Goal: Task Accomplishment & Management: Manage account settings

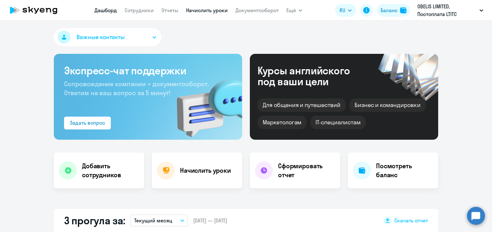
click at [213, 10] on link "Начислить уроки" at bounding box center [207, 10] width 42 height 6
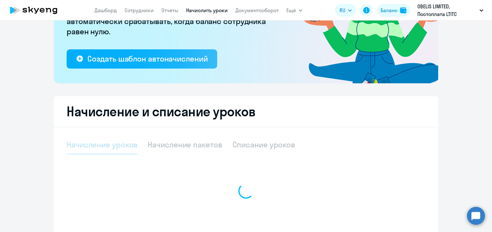
scroll to position [147, 0]
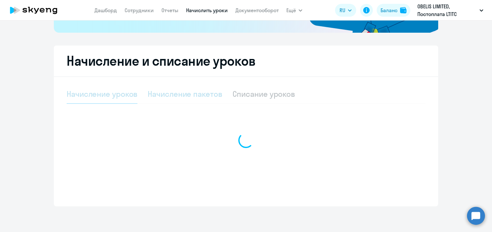
select select "10"
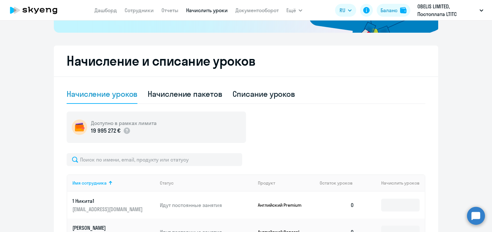
scroll to position [211, 0]
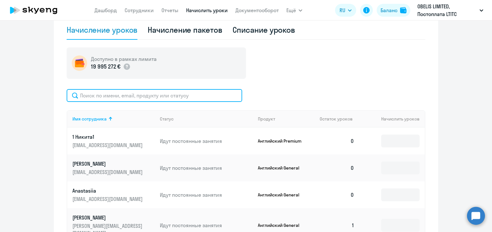
click at [171, 96] on input "text" at bounding box center [155, 95] width 176 height 13
paste input "[PERSON_NAME]"
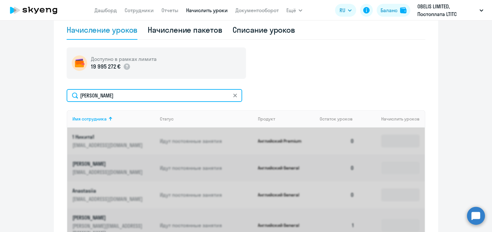
type input "[PERSON_NAME]"
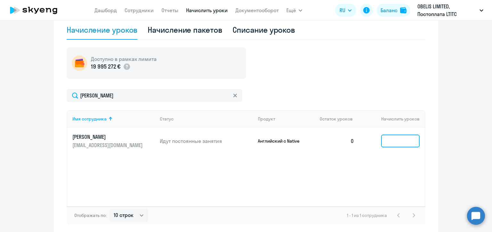
click at [399, 142] on input at bounding box center [401, 141] width 38 height 13
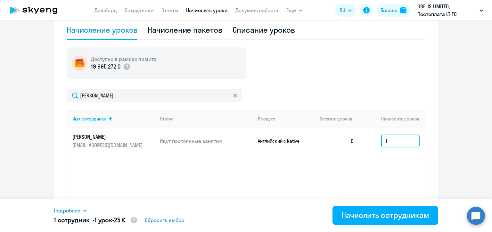
type input "1"
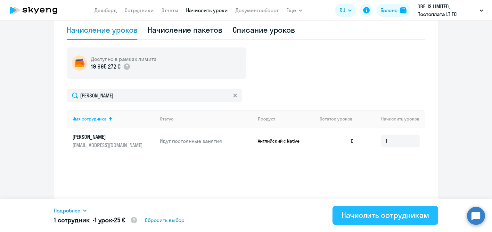
click at [360, 219] on div "Начислить сотрудникам" at bounding box center [386, 215] width 88 height 10
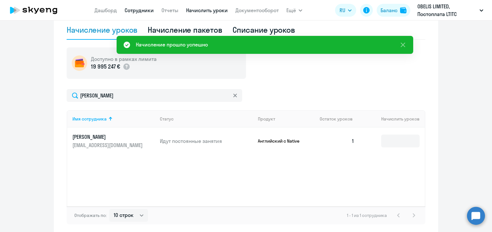
click at [140, 9] on link "Сотрудники" at bounding box center [139, 10] width 29 height 6
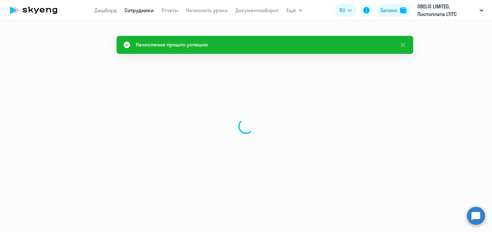
select select "30"
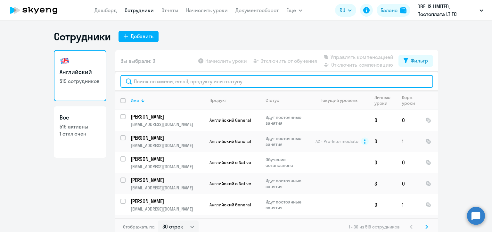
click at [173, 81] on input "text" at bounding box center [277, 81] width 313 height 13
paste input "[PERSON_NAME]"
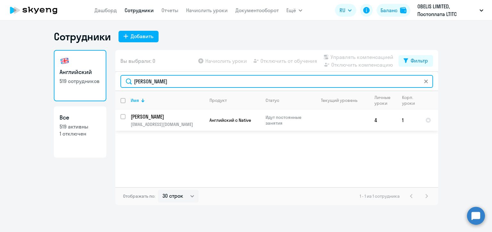
type input "[PERSON_NAME]"
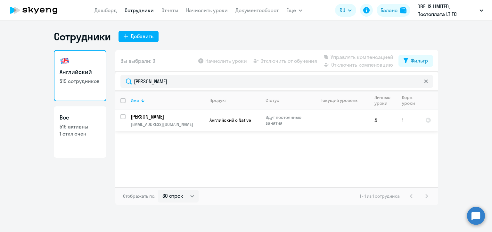
click at [121, 118] on input "select row 35038411" at bounding box center [127, 120] width 13 height 13
checkbox input "true"
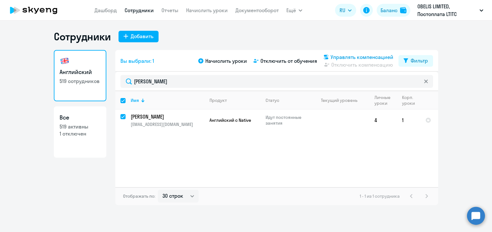
click at [332, 55] on span "Управлять компенсацией" at bounding box center [362, 57] width 63 height 8
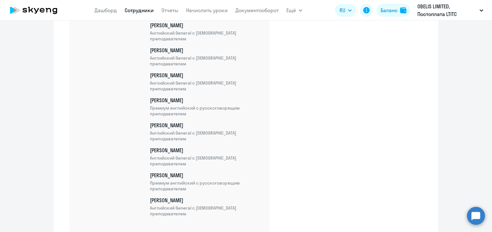
scroll to position [10967, 0]
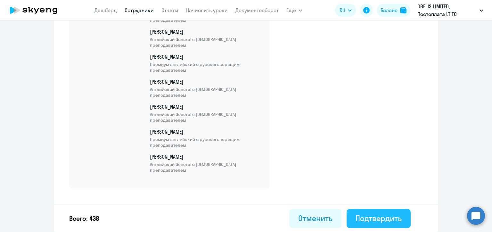
click at [389, 221] on div "Подтвердить" at bounding box center [379, 218] width 46 height 10
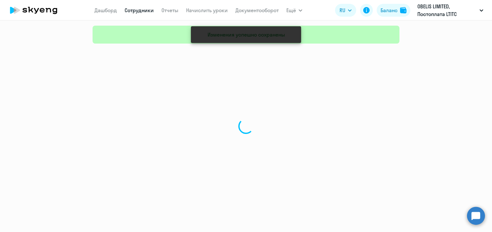
select select "30"
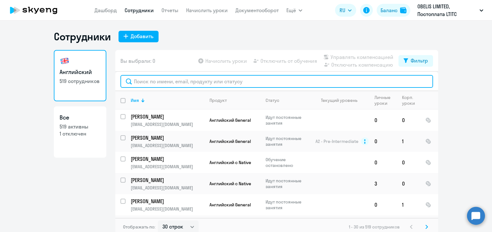
click at [158, 80] on input "text" at bounding box center [277, 81] width 313 height 13
paste input "[PERSON_NAME]"
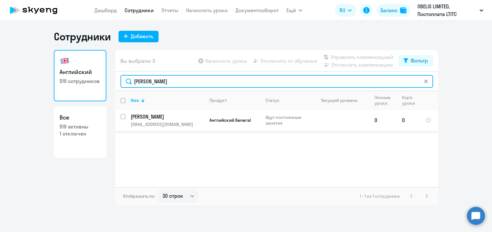
type input "[PERSON_NAME]"
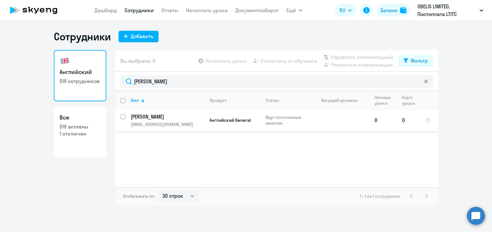
click at [121, 118] on input "select row 35666837" at bounding box center [127, 120] width 13 height 13
checkbox input "true"
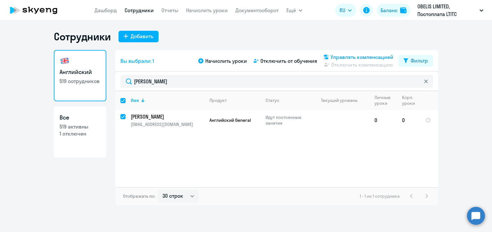
click at [331, 57] on div "Управлять компенсацией" at bounding box center [358, 57] width 71 height 8
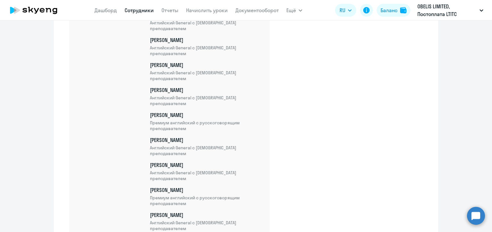
scroll to position [10992, 0]
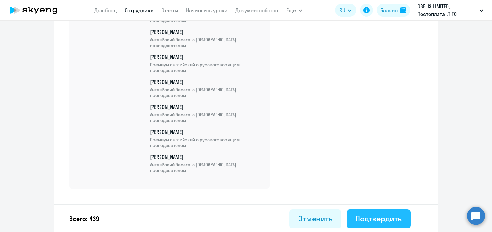
click at [376, 214] on div "Подтвердить" at bounding box center [379, 219] width 46 height 10
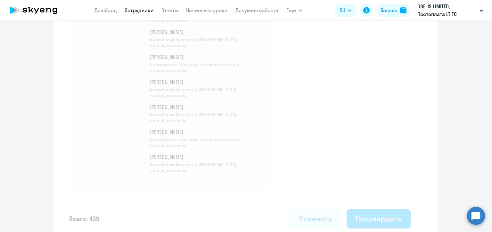
select select "30"
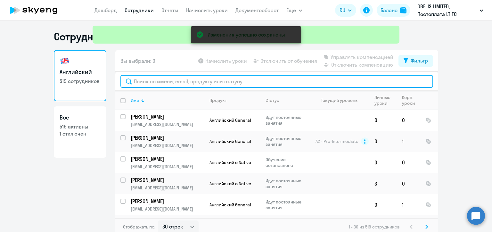
click at [147, 83] on input "text" at bounding box center [277, 81] width 313 height 13
paste input "[PERSON_NAME]"
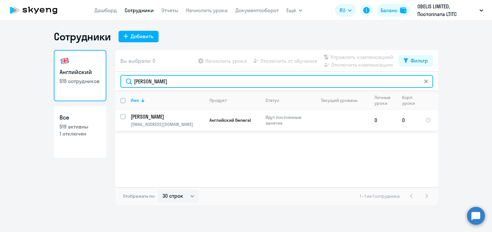
type input "[PERSON_NAME]"
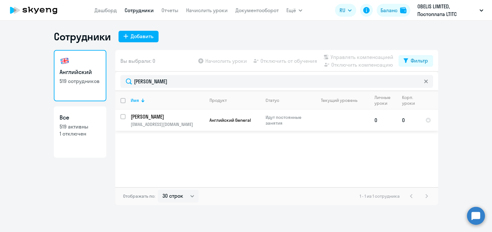
click at [123, 116] on input "select row 36141247" at bounding box center [127, 120] width 13 height 13
checkbox input "true"
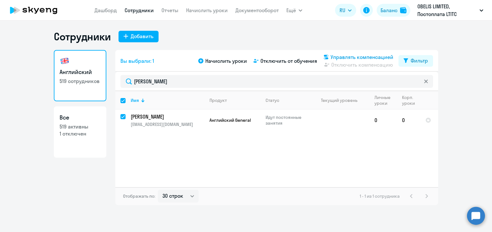
click at [330, 55] on svg-icon at bounding box center [327, 57] width 8 height 8
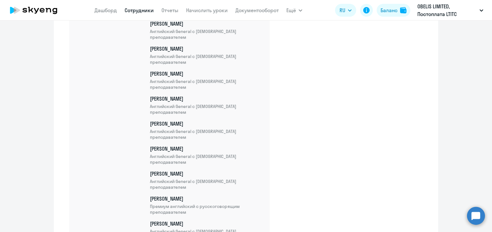
scroll to position [11017, 0]
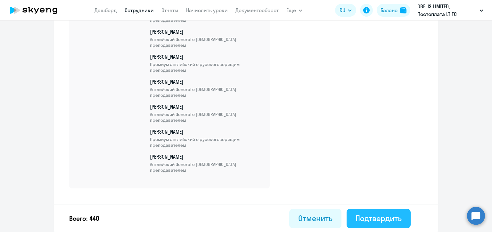
click at [388, 217] on div "Подтвердить" at bounding box center [379, 218] width 46 height 10
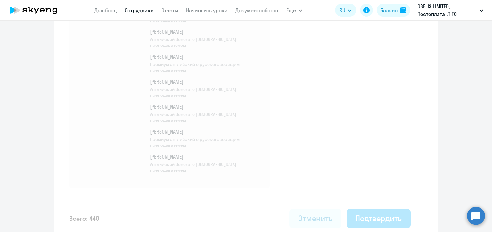
select select "30"
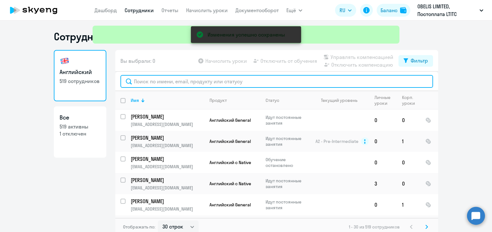
click at [170, 79] on input "text" at bounding box center [277, 81] width 313 height 13
paste input "[PERSON_NAME]"
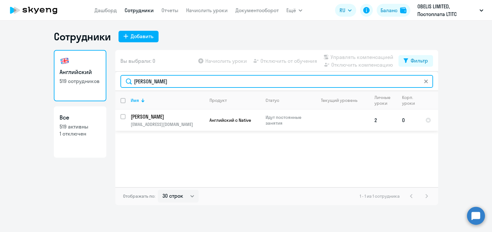
type input "[PERSON_NAME]"
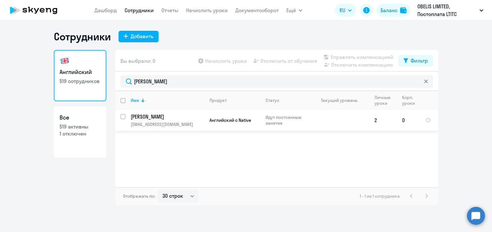
click at [123, 116] on input "select row 37041764" at bounding box center [127, 120] width 13 height 13
checkbox input "true"
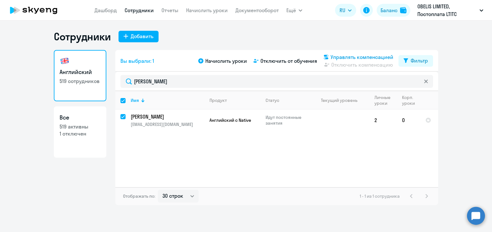
click at [325, 56] on icon at bounding box center [326, 57] width 4 height 4
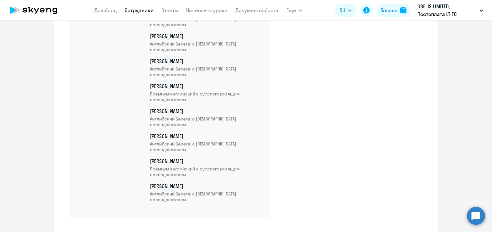
scroll to position [11042, 0]
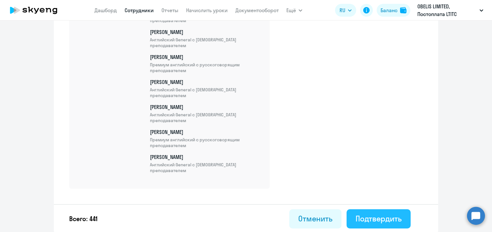
click at [382, 215] on div "Подтвердить" at bounding box center [379, 219] width 46 height 10
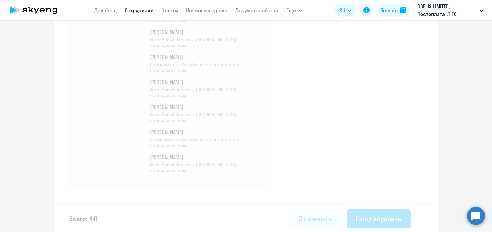
select select "30"
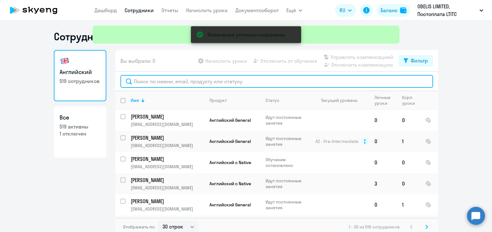
click at [143, 82] on input "text" at bounding box center [277, 81] width 313 height 13
paste input "[PERSON_NAME]"
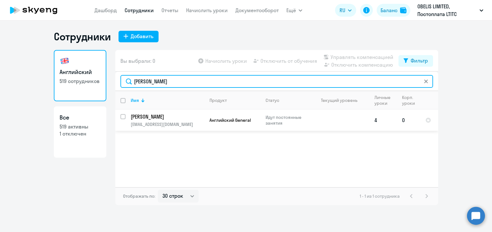
type input "[PERSON_NAME]"
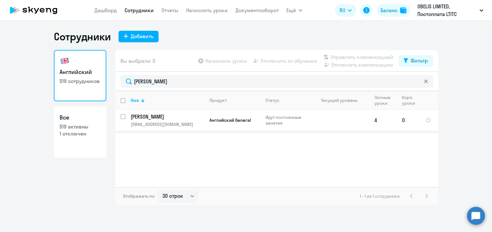
click at [123, 117] on input "select row 37137705" at bounding box center [127, 120] width 13 height 13
checkbox input "true"
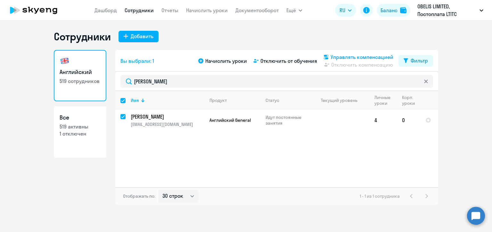
click at [334, 56] on span "Управлять компенсацией" at bounding box center [362, 57] width 63 height 8
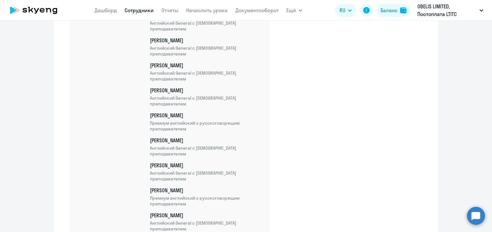
scroll to position [11067, 0]
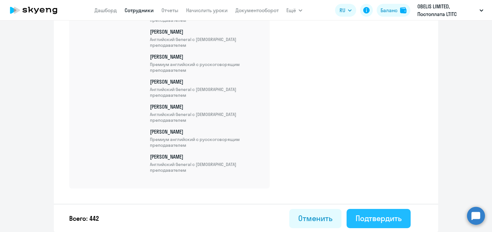
click at [383, 222] on div "Подтвердить" at bounding box center [379, 218] width 46 height 10
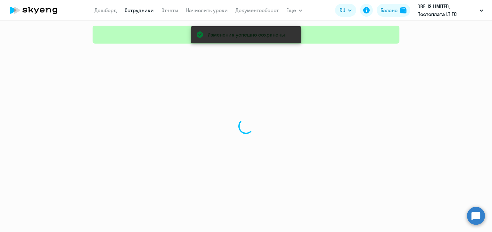
select select "30"
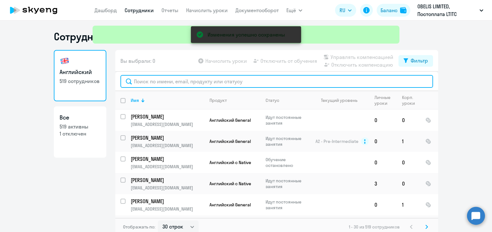
click at [147, 79] on input "text" at bounding box center [277, 81] width 313 height 13
paste input "[PERSON_NAME]"
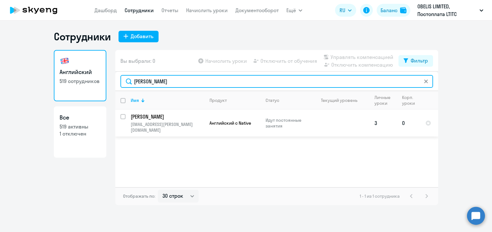
type input "[PERSON_NAME]"
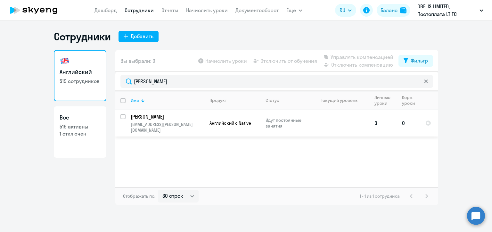
click at [122, 118] on input "select row 37325734" at bounding box center [127, 120] width 13 height 13
checkbox input "true"
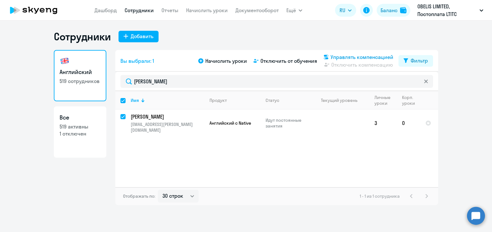
click at [330, 56] on svg-icon at bounding box center [327, 57] width 8 height 8
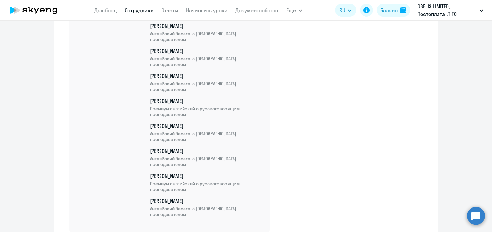
scroll to position [11092, 0]
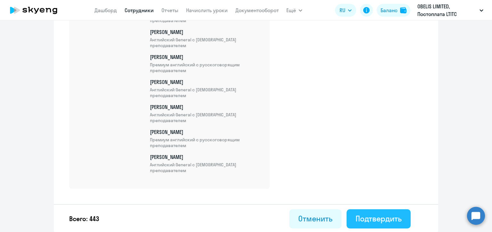
click at [368, 219] on div "Подтвердить" at bounding box center [379, 219] width 46 height 10
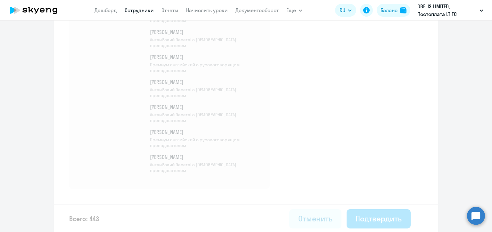
select select "30"
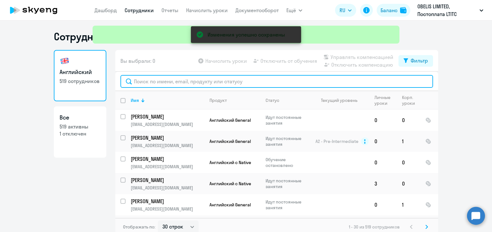
click at [165, 80] on input "text" at bounding box center [277, 81] width 313 height 13
paste input "[PERSON_NAME]"
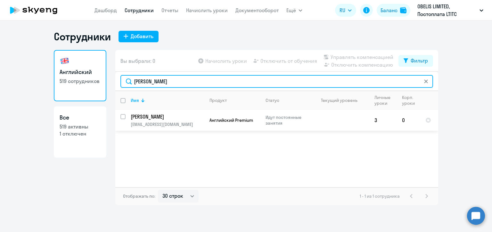
type input "[PERSON_NAME]"
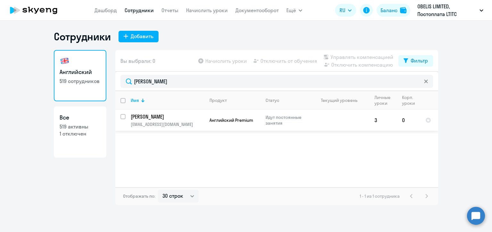
click at [122, 117] on input "select row 37476403" at bounding box center [127, 120] width 13 height 13
checkbox input "true"
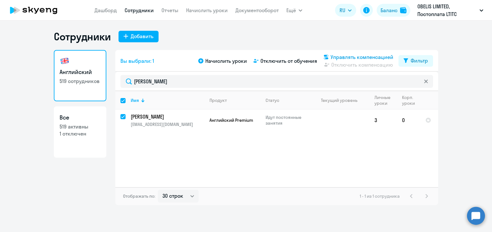
click at [334, 57] on span "Управлять компенсацией" at bounding box center [362, 57] width 63 height 8
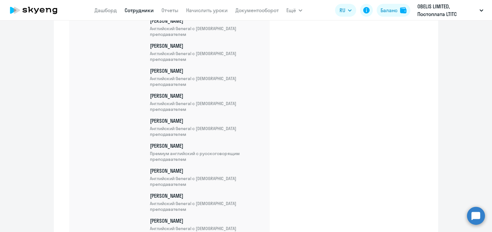
scroll to position [11117, 0]
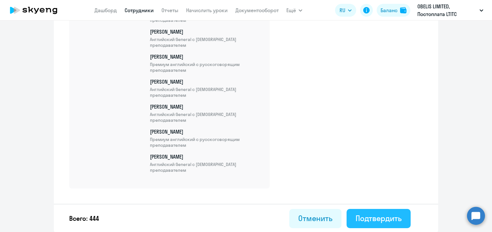
click at [391, 220] on div "Подтвердить" at bounding box center [379, 218] width 46 height 10
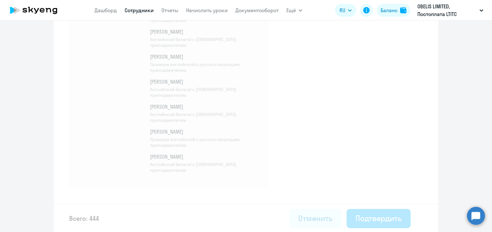
select select "30"
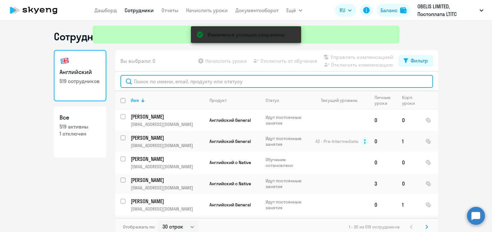
click at [177, 82] on input "text" at bounding box center [277, 81] width 313 height 13
paste input "[PERSON_NAME]"
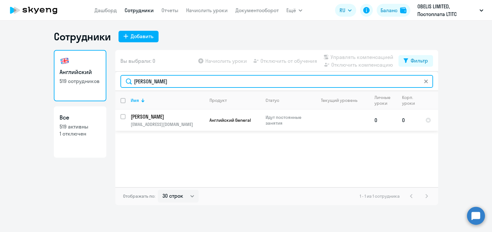
type input "[PERSON_NAME]"
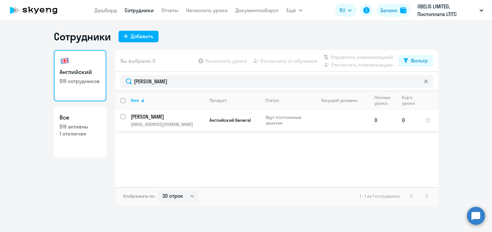
click at [122, 118] on input "select row 37478355" at bounding box center [127, 120] width 13 height 13
checkbox input "true"
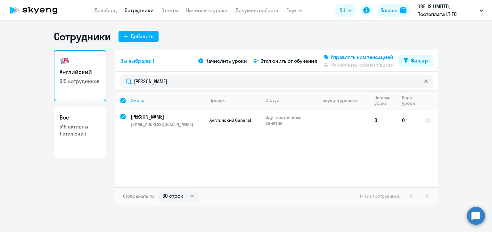
click at [331, 57] on div "Управлять компенсацией" at bounding box center [358, 57] width 71 height 8
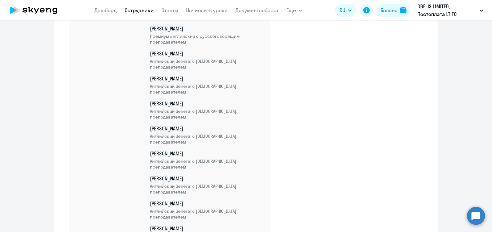
scroll to position [11142, 0]
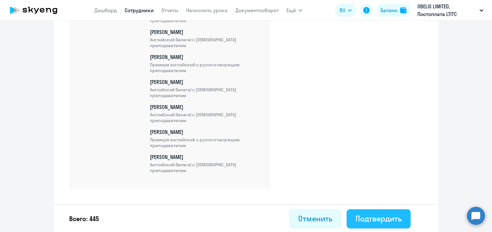
click at [396, 216] on div "Подтвердить" at bounding box center [379, 219] width 46 height 10
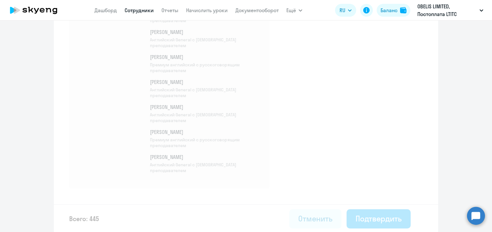
select select "30"
